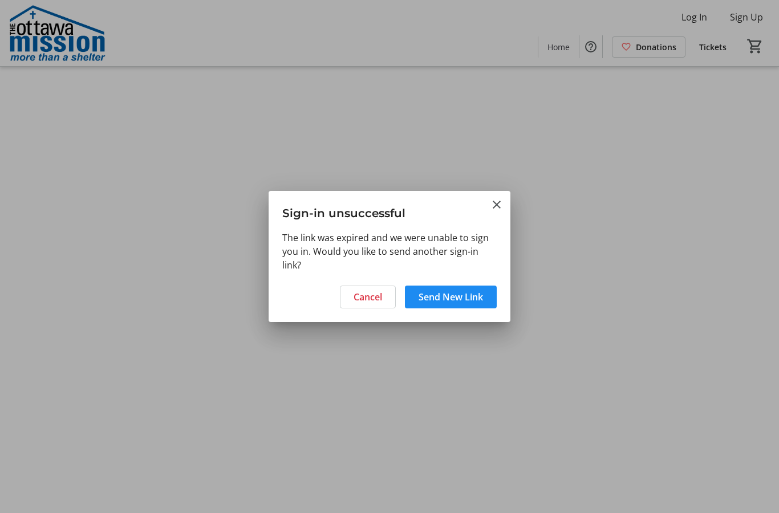
click at [475, 292] on span "Send New Link" at bounding box center [451, 297] width 64 height 14
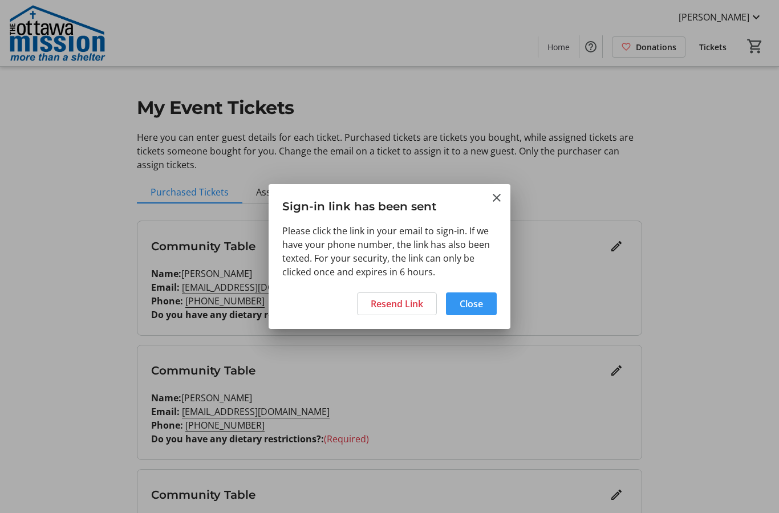
click at [481, 300] on span "Close" at bounding box center [471, 304] width 23 height 14
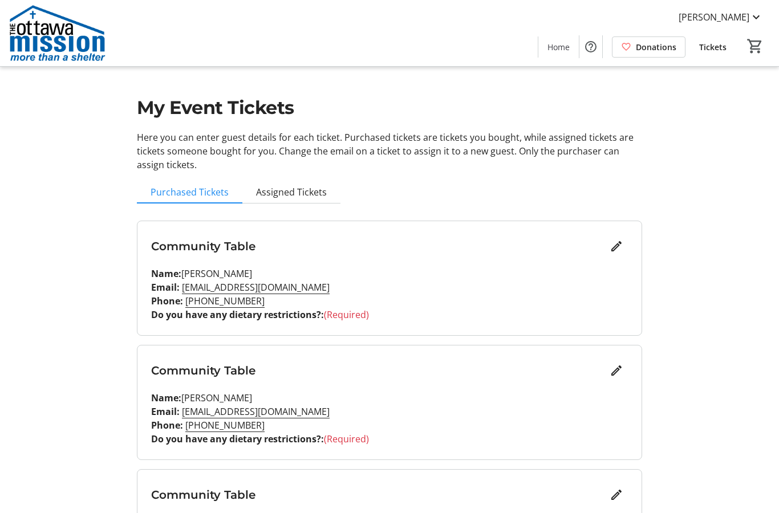
click at [561, 46] on span "Home" at bounding box center [559, 47] width 22 height 12
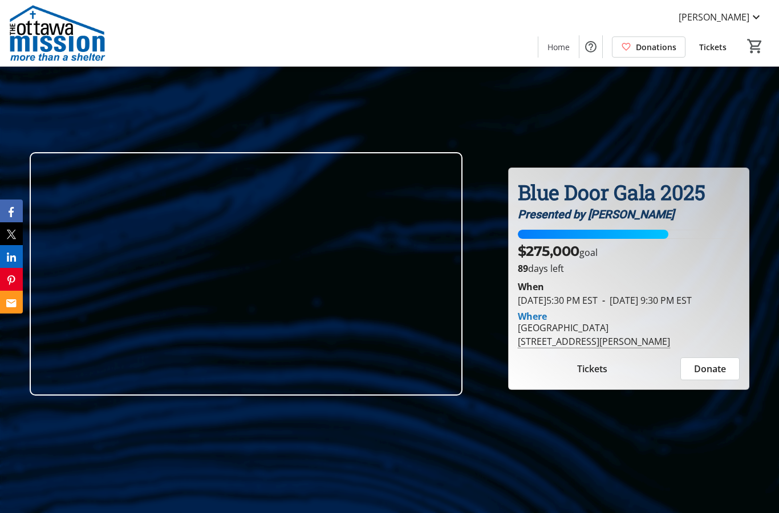
click at [601, 376] on span "Tickets" at bounding box center [592, 369] width 30 height 14
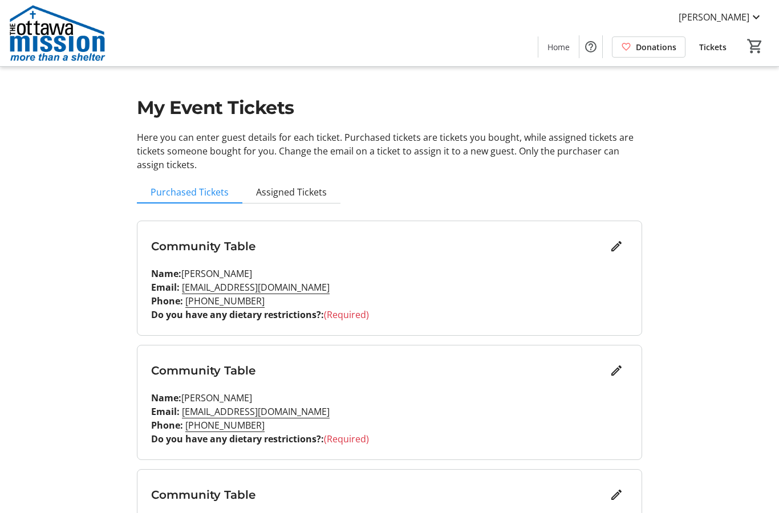
click at [713, 48] on span "Tickets" at bounding box center [712, 47] width 27 height 12
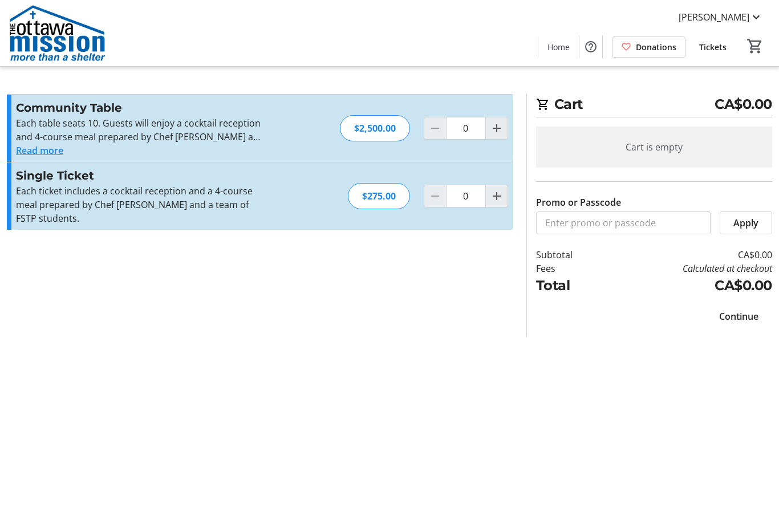
click at [58, 152] on button "Read more" at bounding box center [39, 151] width 47 height 14
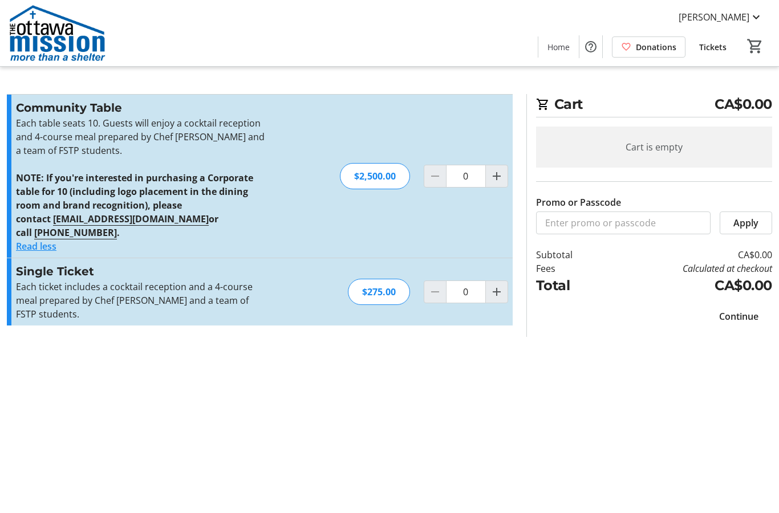
click at [664, 47] on span "Donations" at bounding box center [656, 47] width 41 height 12
